Goal: Check status

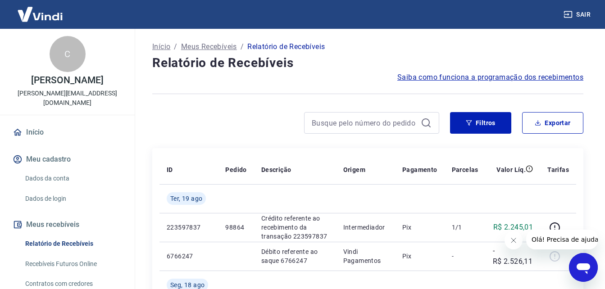
click at [230, 126] on div at bounding box center [295, 123] width 287 height 22
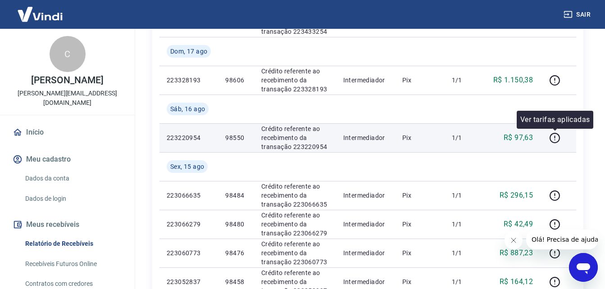
scroll to position [465, 0]
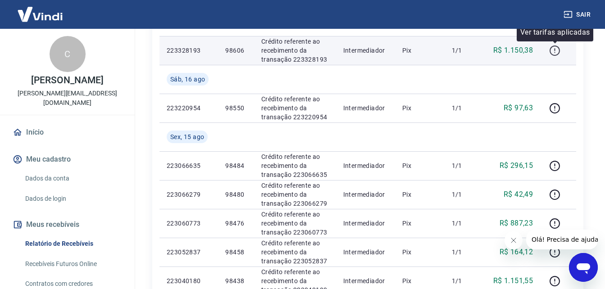
click at [462, 46] on icon "button" at bounding box center [555, 51] width 10 height 10
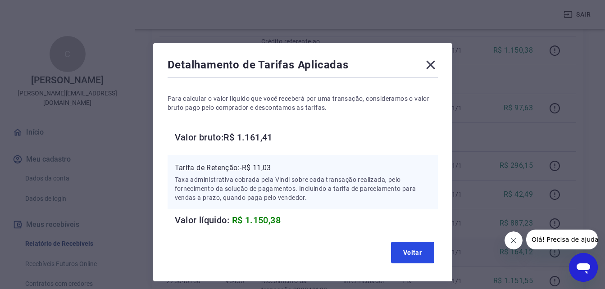
drag, startPoint x: 410, startPoint y: 248, endPoint x: 426, endPoint y: 242, distance: 16.8
click at [410, 188] on button "Voltar" at bounding box center [412, 253] width 43 height 22
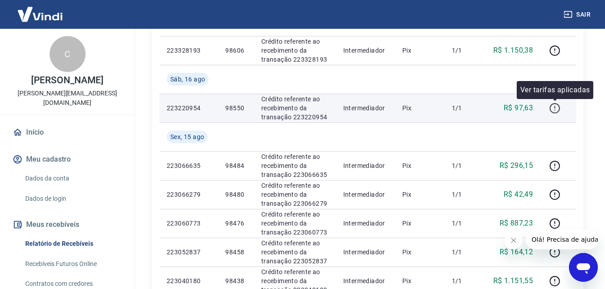
click at [462, 109] on icon "button" at bounding box center [554, 108] width 11 height 11
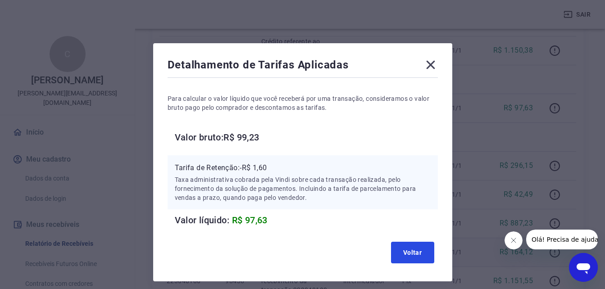
drag, startPoint x: 414, startPoint y: 251, endPoint x: 452, endPoint y: 246, distance: 38.3
click at [414, 188] on button "Voltar" at bounding box center [412, 253] width 43 height 22
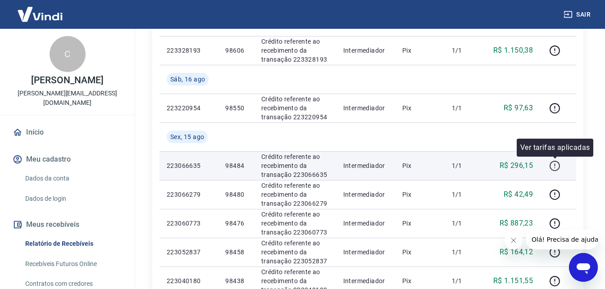
click at [462, 168] on icon "button" at bounding box center [554, 165] width 11 height 11
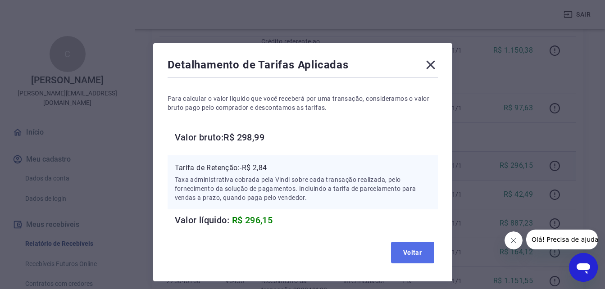
click at [415, 188] on button "Voltar" at bounding box center [412, 253] width 43 height 22
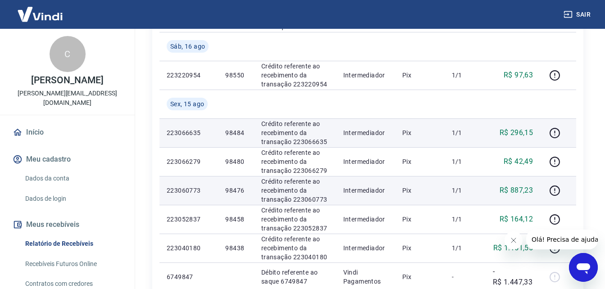
scroll to position [510, 0]
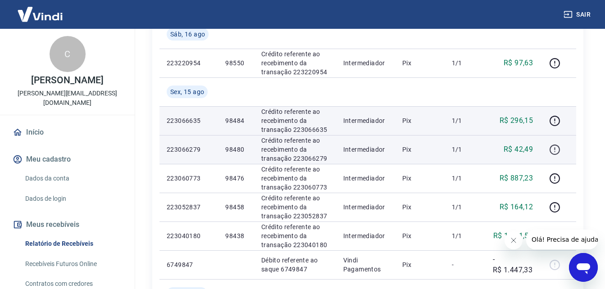
click at [462, 149] on icon "button" at bounding box center [554, 149] width 11 height 11
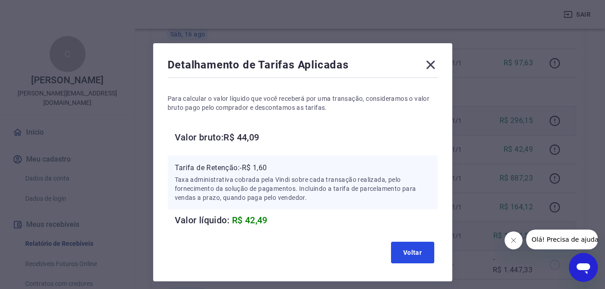
drag, startPoint x: 415, startPoint y: 251, endPoint x: 453, endPoint y: 231, distance: 43.2
click at [415, 188] on button "Voltar" at bounding box center [412, 253] width 43 height 22
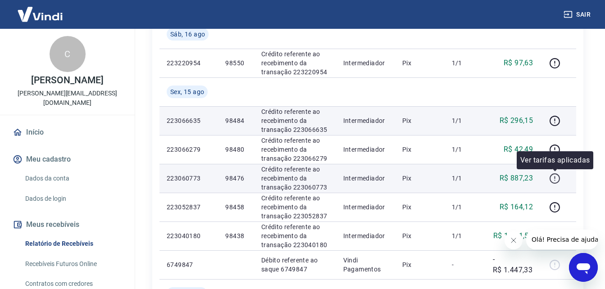
click at [462, 182] on button "button" at bounding box center [554, 178] width 14 height 14
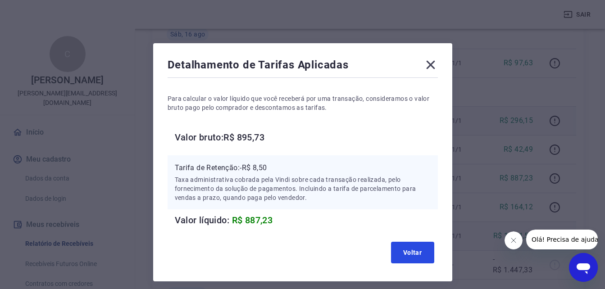
drag, startPoint x: 408, startPoint y: 251, endPoint x: 487, endPoint y: 231, distance: 81.4
click at [408, 188] on button "Voltar" at bounding box center [412, 253] width 43 height 22
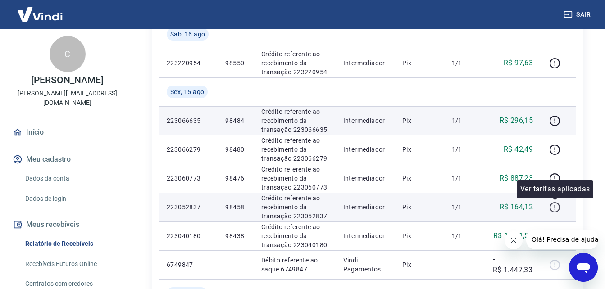
click at [462, 188] on icon "button" at bounding box center [554, 207] width 11 height 11
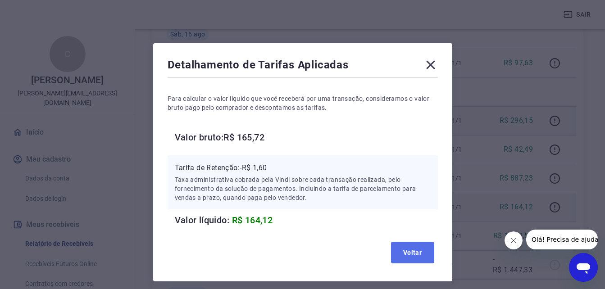
click at [414, 188] on button "Voltar" at bounding box center [412, 253] width 43 height 22
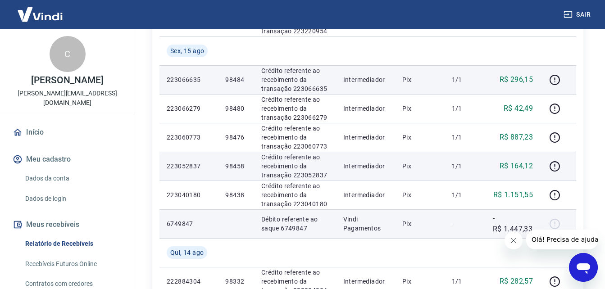
scroll to position [556, 0]
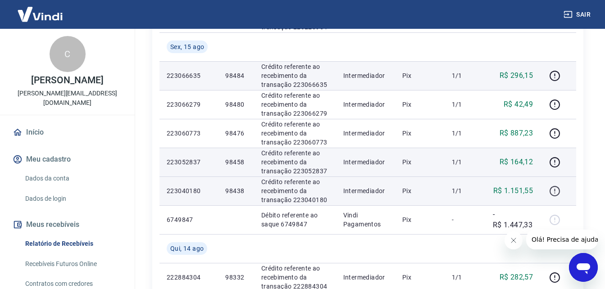
click at [462, 188] on button "button" at bounding box center [554, 191] width 14 height 14
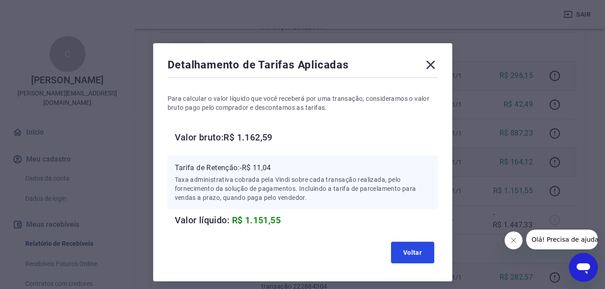
drag, startPoint x: 420, startPoint y: 252, endPoint x: 433, endPoint y: 289, distance: 38.6
click at [420, 188] on button "Voltar" at bounding box center [412, 253] width 43 height 22
